Goal: Task Accomplishment & Management: Use online tool/utility

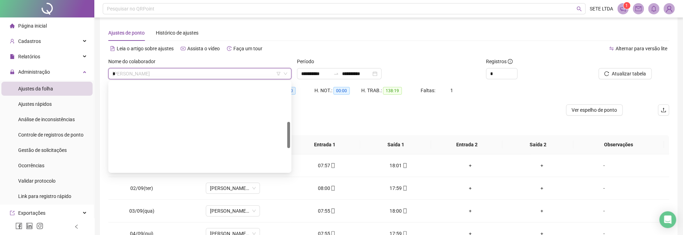
scroll to position [280, 0]
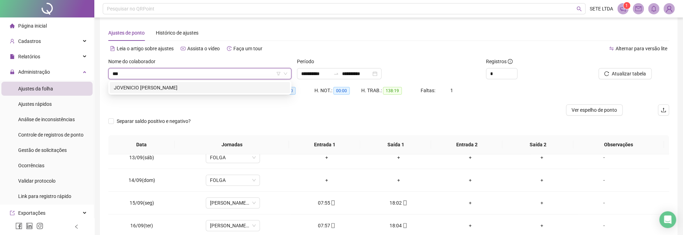
type input "****"
click at [154, 85] on div "JOVENICIO [PERSON_NAME]" at bounding box center [200, 88] width 172 height 8
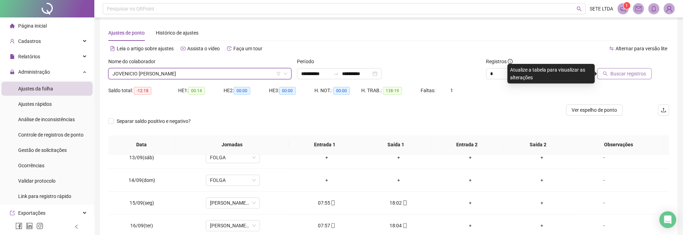
click at [627, 76] on span "Buscar registros" at bounding box center [628, 74] width 36 height 8
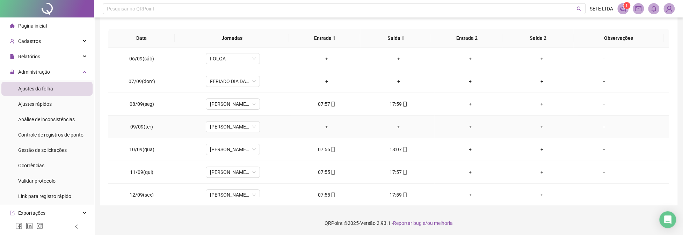
scroll to position [140, 0]
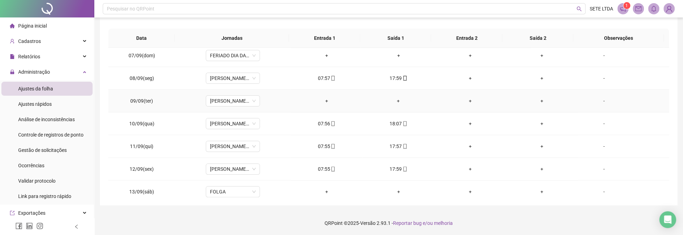
click at [538, 100] on div "+" at bounding box center [541, 101] width 60 height 8
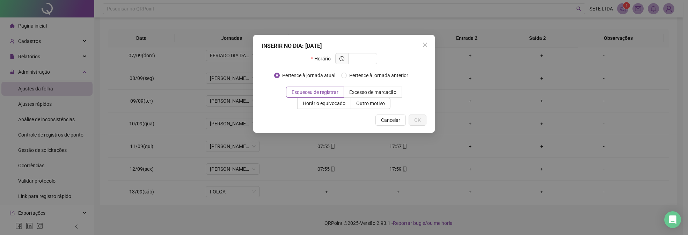
click at [401, 118] on button "Cancelar" at bounding box center [390, 120] width 30 height 11
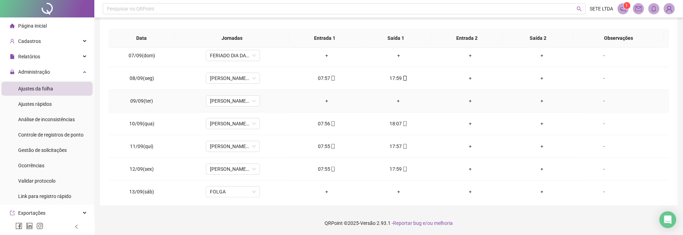
click at [600, 100] on div "-" at bounding box center [603, 101] width 41 height 8
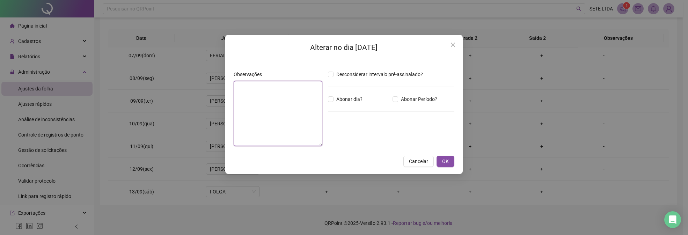
click at [282, 95] on textarea at bounding box center [278, 113] width 89 height 65
type textarea "********"
click at [439, 159] on button "OK" at bounding box center [445, 160] width 18 height 11
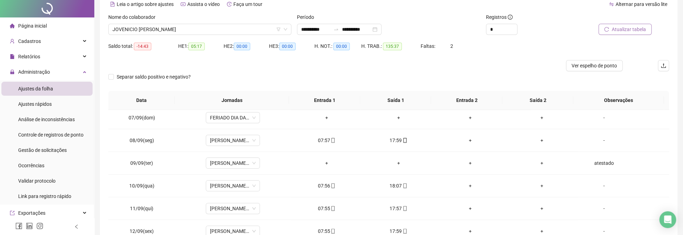
scroll to position [0, 0]
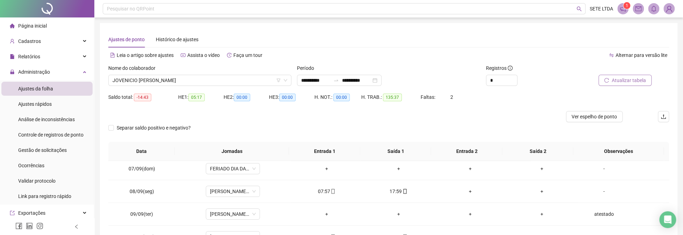
click at [619, 78] on span "Atualizar tabela" at bounding box center [628, 80] width 34 height 8
click at [632, 89] on div "Atualizar tabela" at bounding box center [624, 77] width 94 height 27
click at [632, 81] on span "Atualizar tabela" at bounding box center [628, 80] width 34 height 8
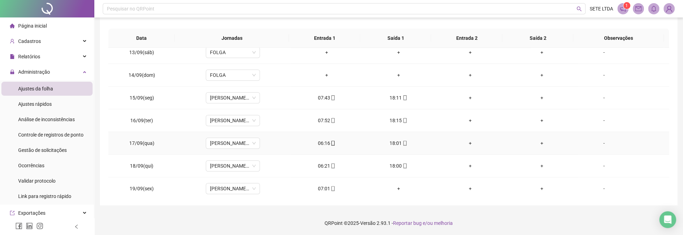
scroll to position [280, 0]
